Goal: Transaction & Acquisition: Purchase product/service

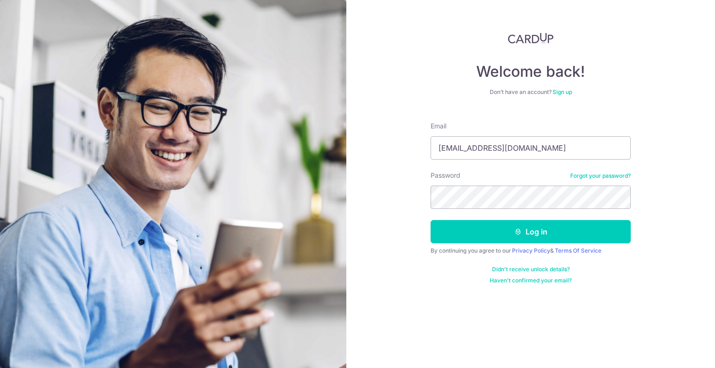
type input "ricklee217@hotmail.com"
click at [431, 220] on button "Log in" at bounding box center [531, 231] width 200 height 23
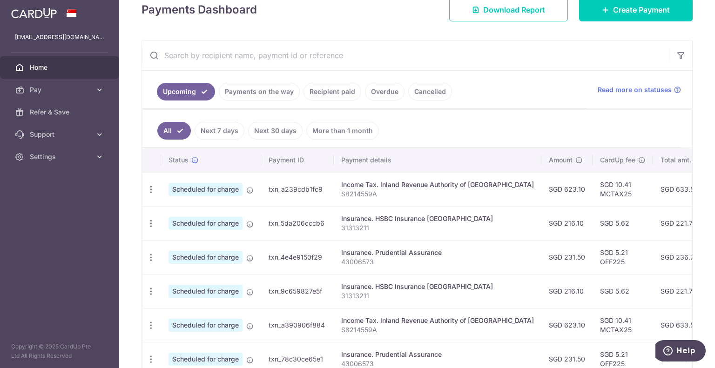
scroll to position [233, 0]
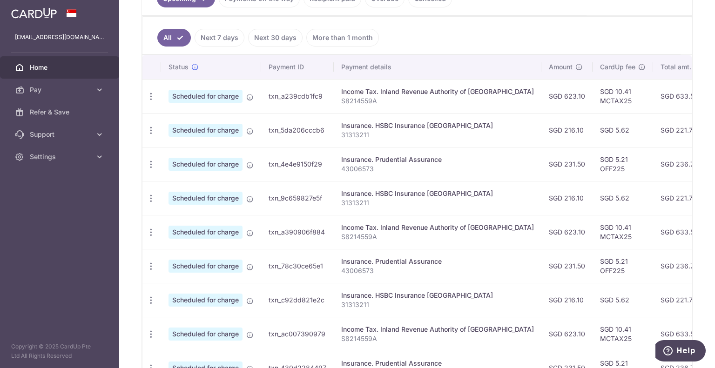
click at [593, 165] on td "SGD 5.21 OFF225" at bounding box center [623, 164] width 61 height 34
copy td "OFF225"
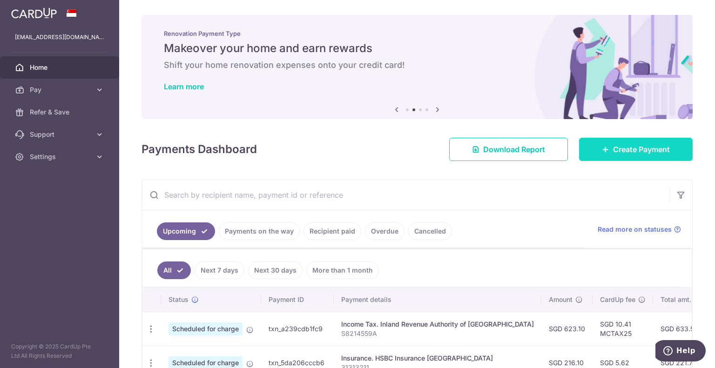
click at [637, 143] on link "Create Payment" at bounding box center [636, 149] width 114 height 23
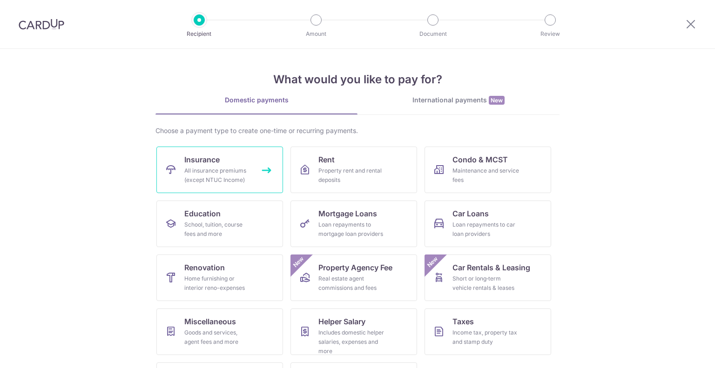
click at [191, 171] on div "All insurance premiums (except NTUC Income)" at bounding box center [217, 175] width 67 height 19
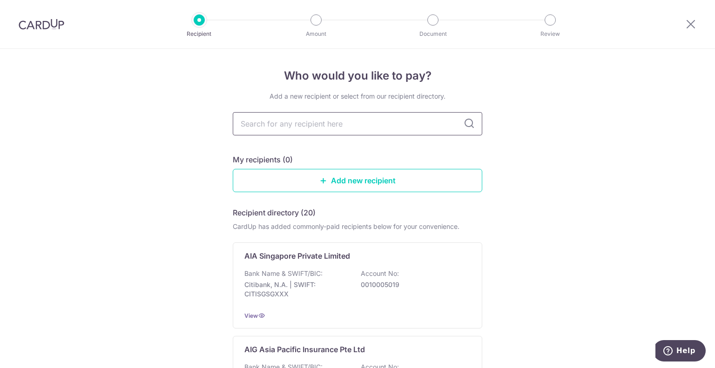
click at [291, 129] on input "text" at bounding box center [358, 123] width 250 height 23
type input "m"
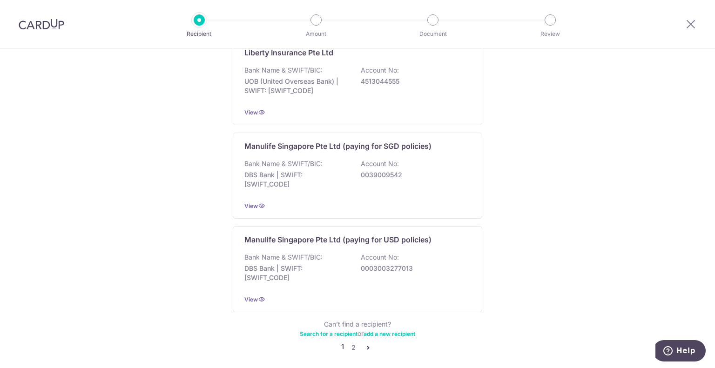
scroll to position [885, 0]
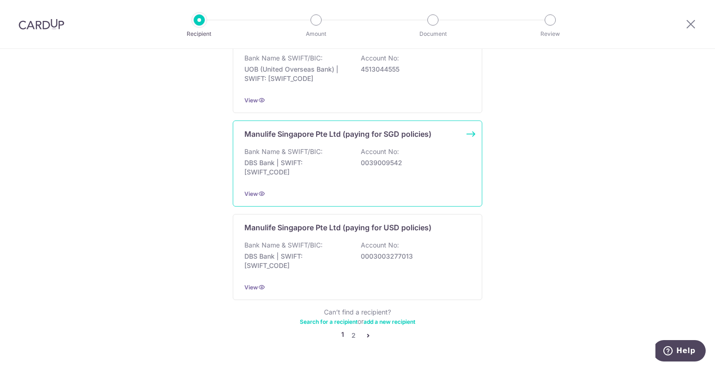
click at [342, 163] on p "DBS Bank | SWIFT: DBSSSGSGXXX" at bounding box center [296, 167] width 104 height 19
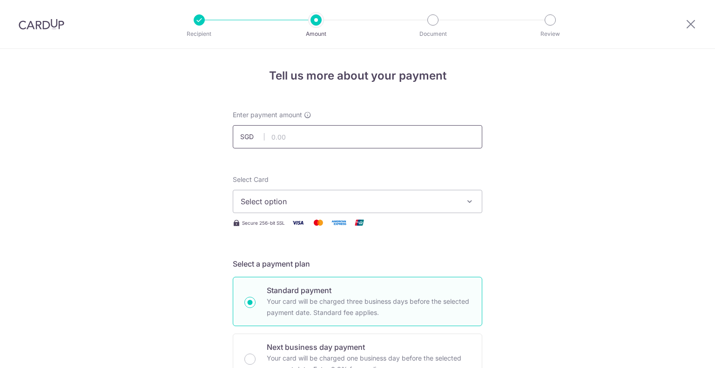
click at [332, 140] on input "text" at bounding box center [358, 136] width 250 height 23
type input "157.97"
click at [323, 198] on span "Select option" at bounding box center [349, 201] width 217 height 11
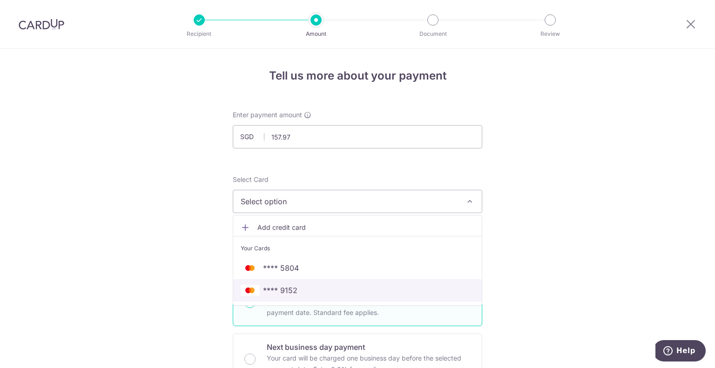
drag, startPoint x: 296, startPoint y: 291, endPoint x: 345, endPoint y: 277, distance: 51.0
click at [296, 291] on span "**** 9152" at bounding box center [358, 290] width 234 height 11
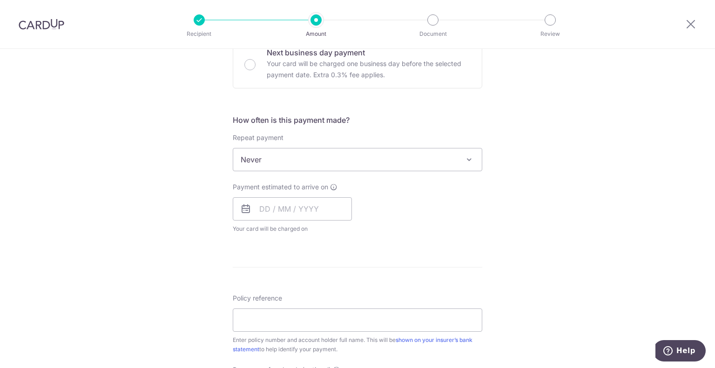
scroll to position [279, 0]
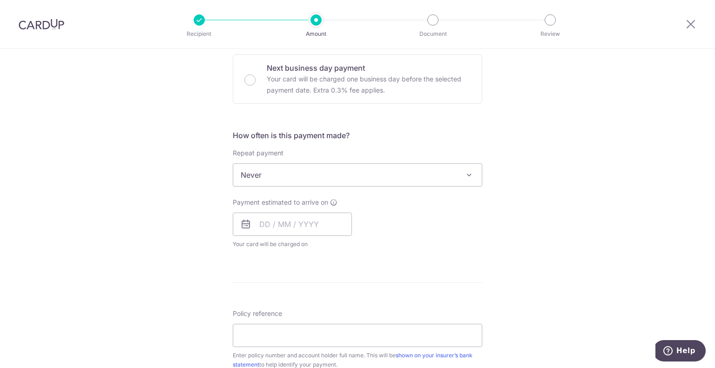
click at [289, 173] on span "Never" at bounding box center [357, 175] width 249 height 22
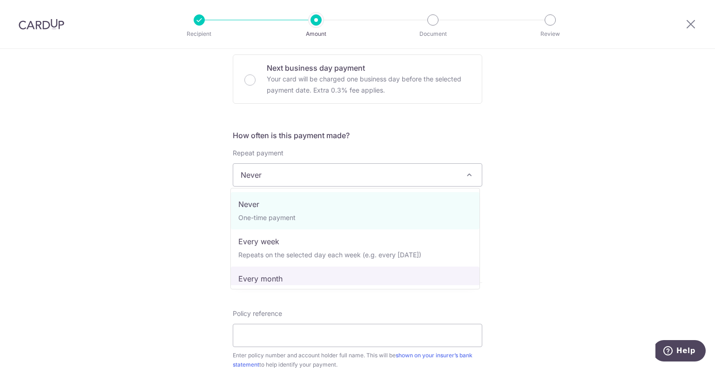
select select "3"
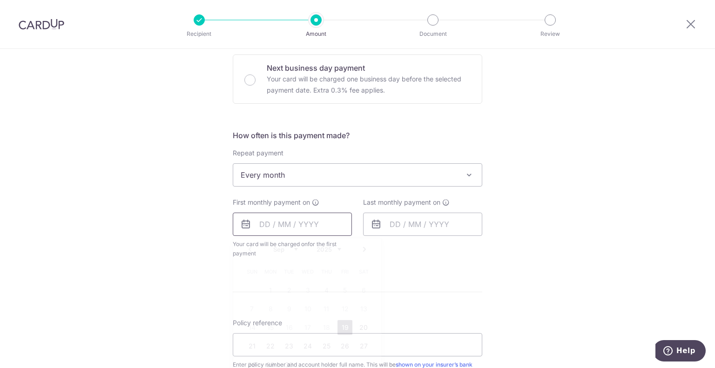
click at [297, 224] on input "text" at bounding box center [292, 224] width 119 height 23
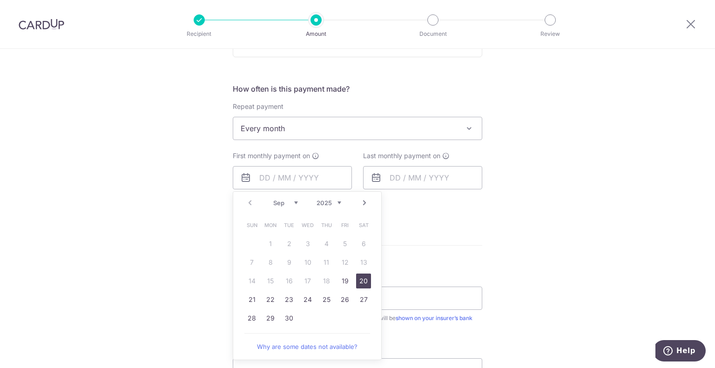
click at [361, 282] on link "20" at bounding box center [363, 281] width 15 height 15
type input "[DATE]"
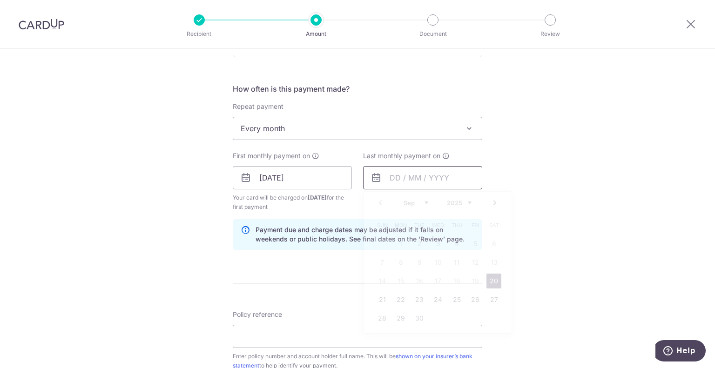
click at [413, 180] on input "text" at bounding box center [422, 177] width 119 height 23
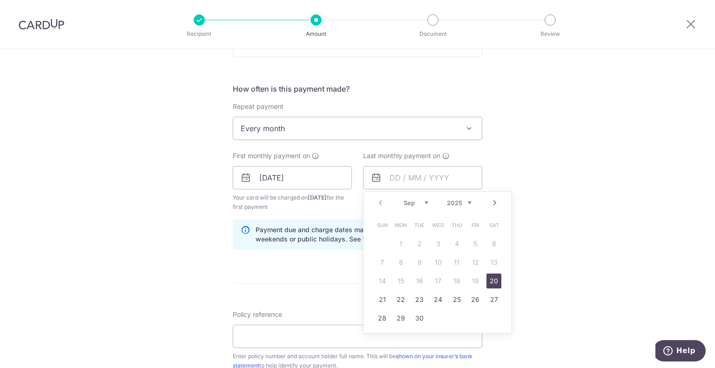
click at [462, 205] on select "2025 2026 2027 2028 2029 2030 2031 2032 2033 2034 2035" at bounding box center [459, 202] width 25 height 7
click at [413, 203] on select "Jan Feb Mar Apr May Jun Jul Aug Sep Oct Nov Dec" at bounding box center [416, 202] width 25 height 7
click at [478, 275] on link "20" at bounding box center [475, 281] width 15 height 15
type input "20/12/2030"
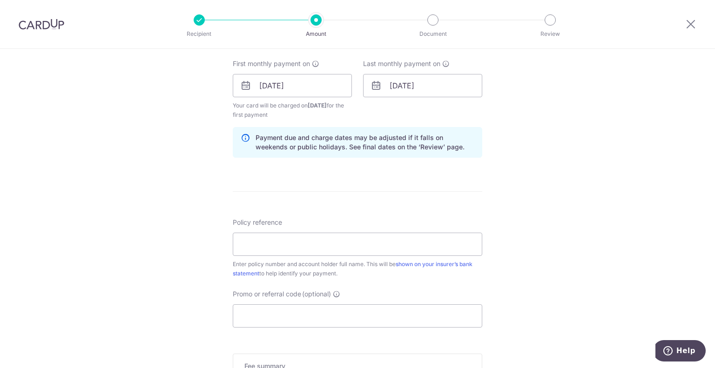
scroll to position [419, 0]
click at [289, 244] on input "Policy reference" at bounding box center [358, 243] width 250 height 23
click at [288, 312] on input "Promo or referral code (optional)" at bounding box center [358, 315] width 250 height 23
paste input "OFF225"
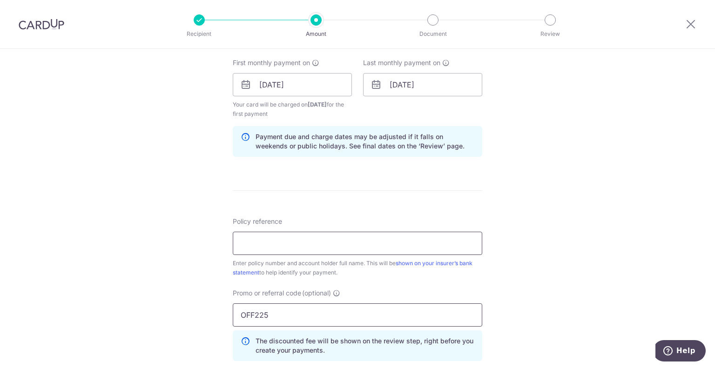
type input "OFF225"
click at [284, 233] on input "Policy reference" at bounding box center [358, 243] width 250 height 23
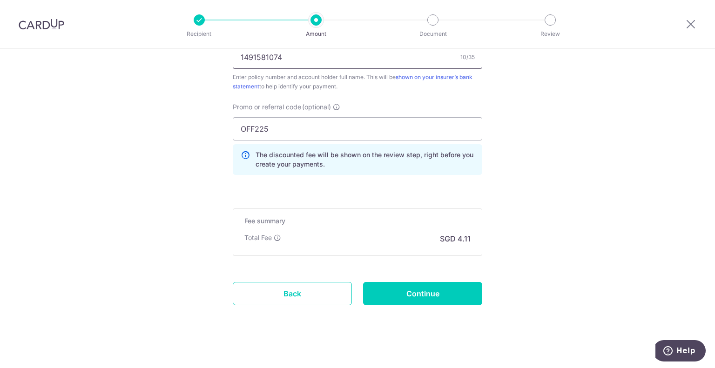
scroll to position [611, 0]
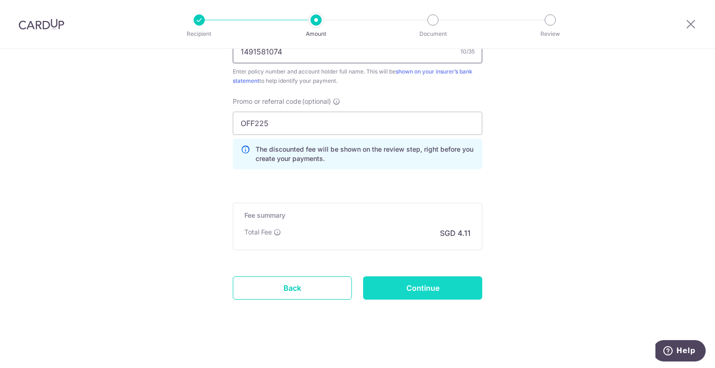
type input "1491581074"
click at [413, 287] on input "Continue" at bounding box center [422, 288] width 119 height 23
type input "Create Schedule"
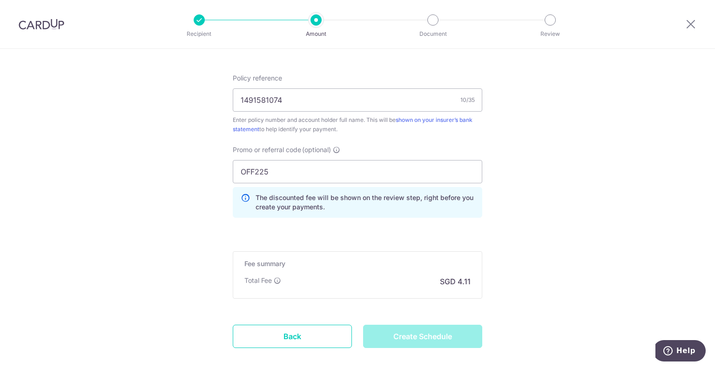
scroll to position [564, 0]
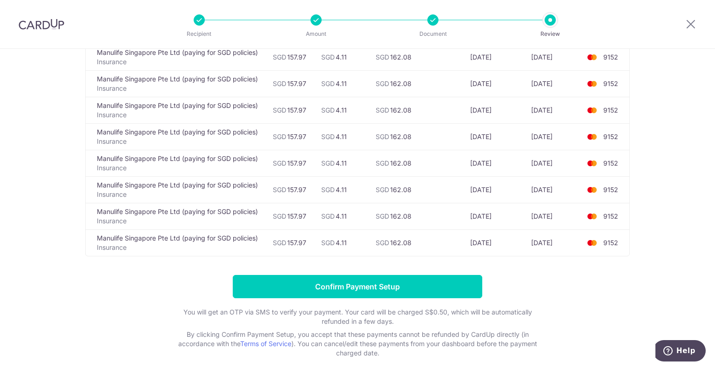
scroll to position [1634, 0]
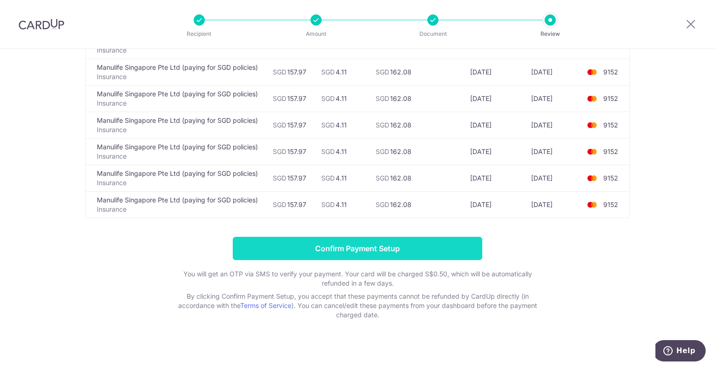
click at [341, 248] on input "Confirm Payment Setup" at bounding box center [358, 248] width 250 height 23
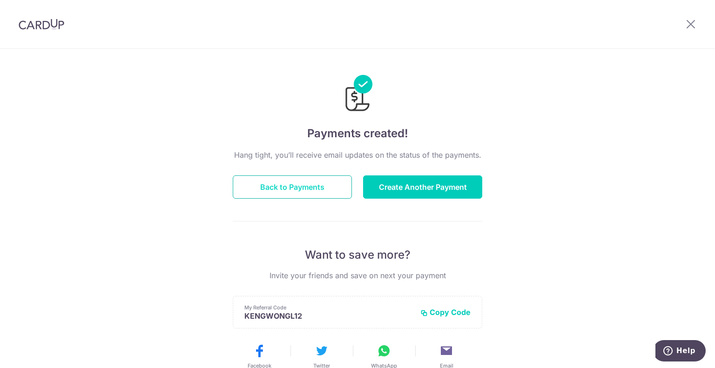
click at [292, 185] on button "Back to Payments" at bounding box center [292, 187] width 119 height 23
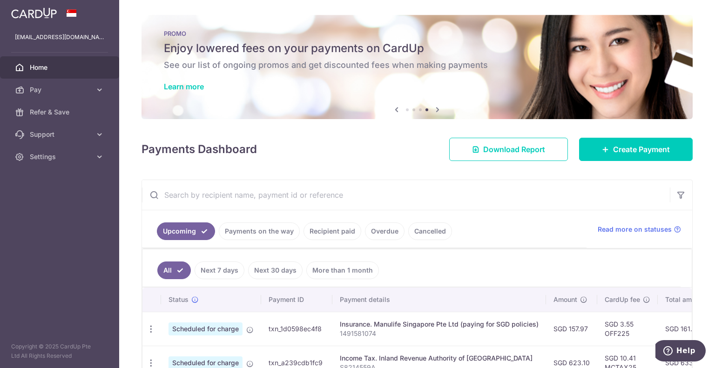
click at [210, 266] on link "Next 7 days" at bounding box center [220, 271] width 50 height 18
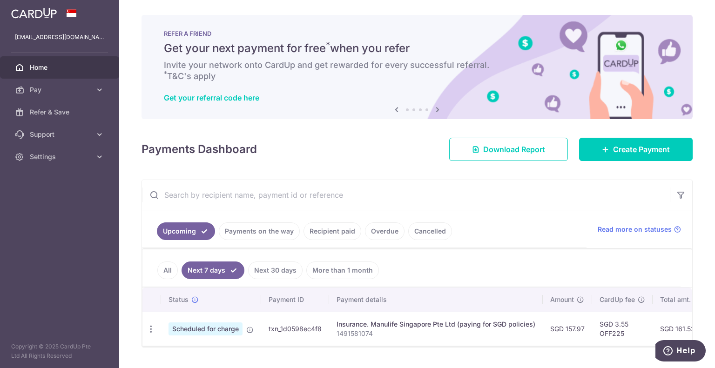
click at [435, 111] on icon at bounding box center [437, 110] width 11 height 12
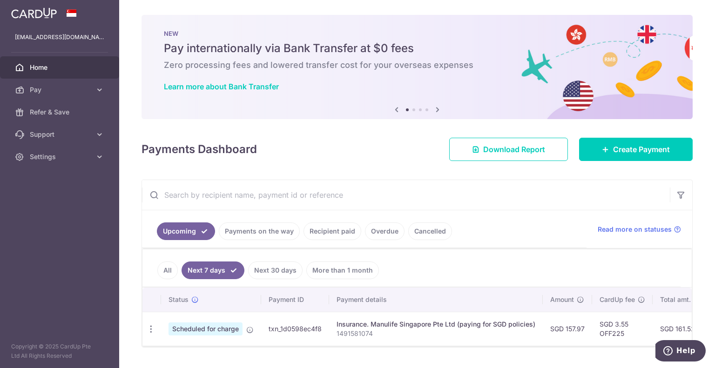
click at [435, 111] on icon at bounding box center [437, 110] width 11 height 12
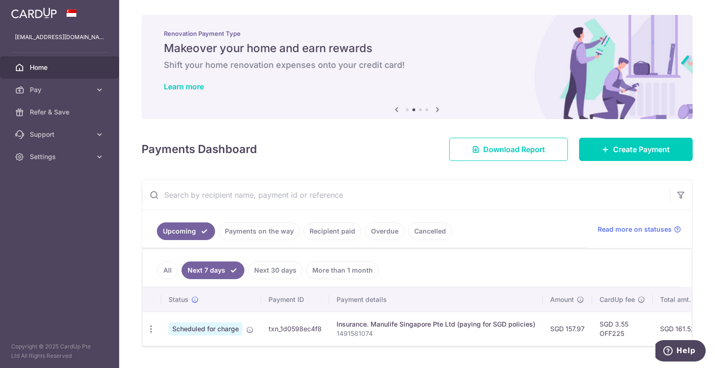
click at [435, 111] on icon at bounding box center [437, 110] width 11 height 12
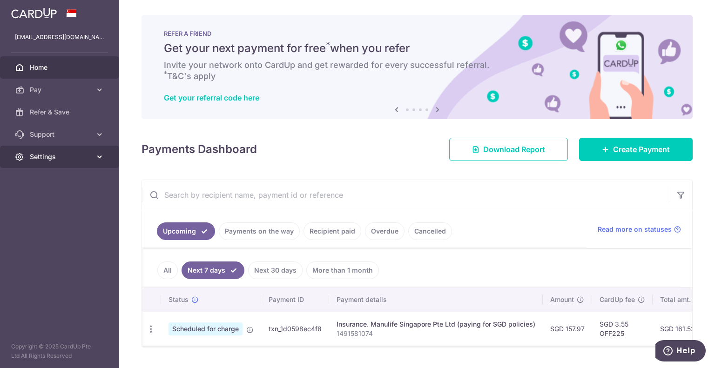
click at [41, 155] on span "Settings" at bounding box center [60, 156] width 61 height 9
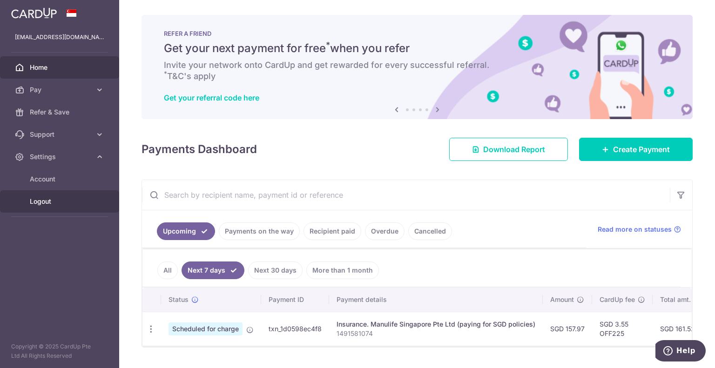
click at [47, 199] on span "Logout" at bounding box center [60, 201] width 61 height 9
